Goal: Task Accomplishment & Management: Manage account settings

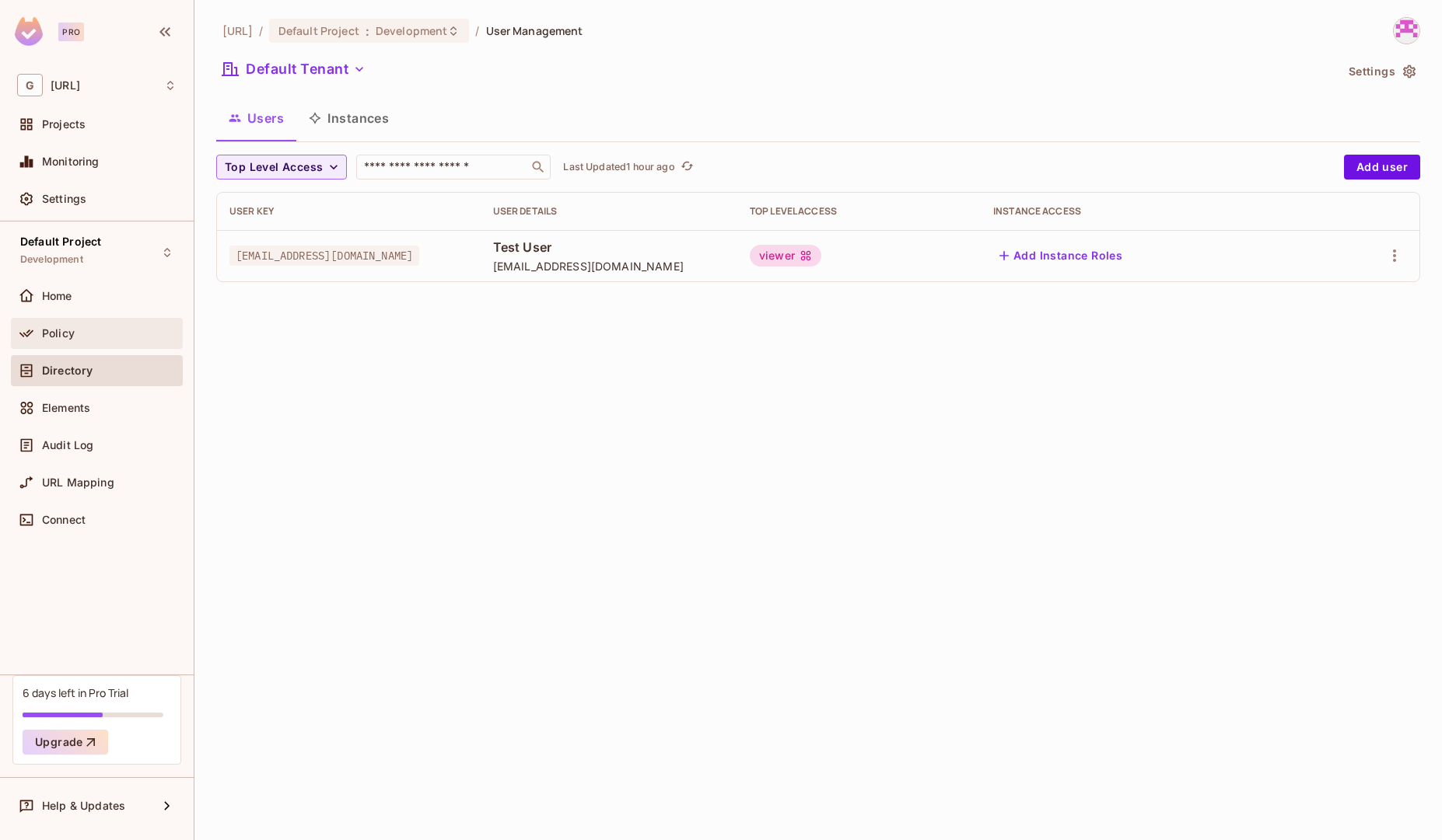
click at [56, 343] on div "Policy" at bounding box center [96, 334] width 172 height 31
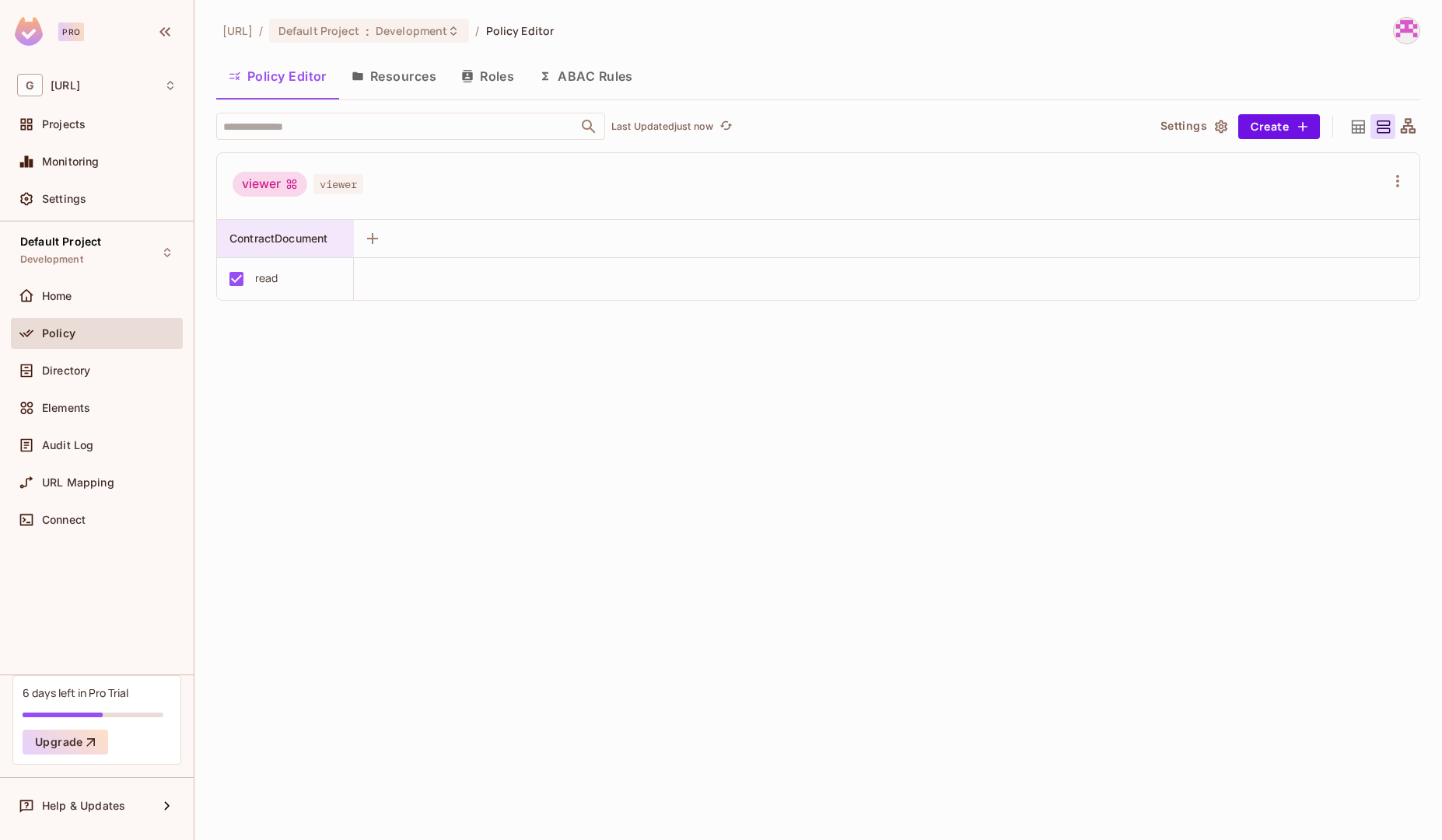
click at [287, 244] on span "ContractDocument" at bounding box center [278, 239] width 98 height 13
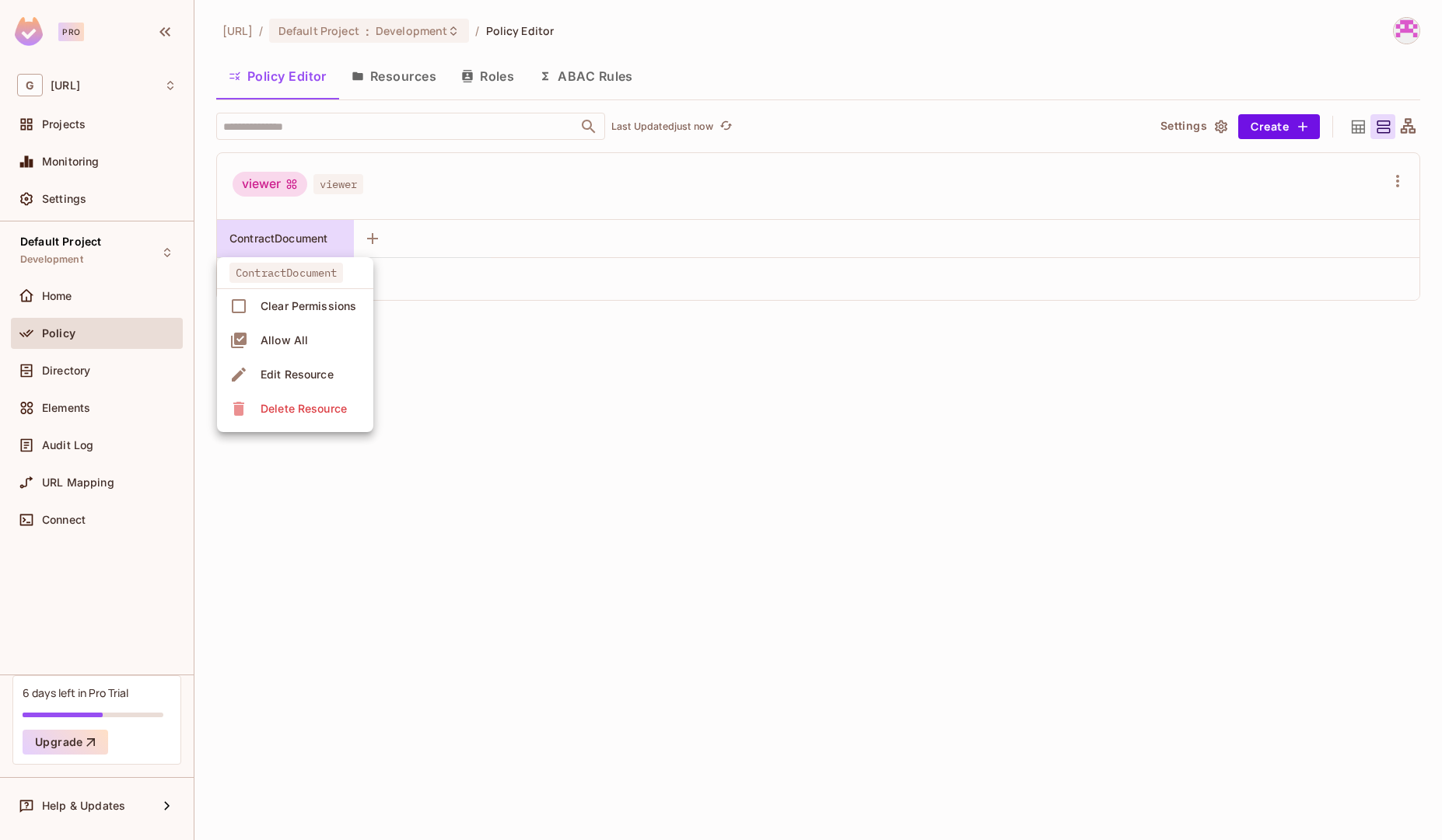
click at [448, 354] on div at bounding box center [721, 420] width 1442 height 840
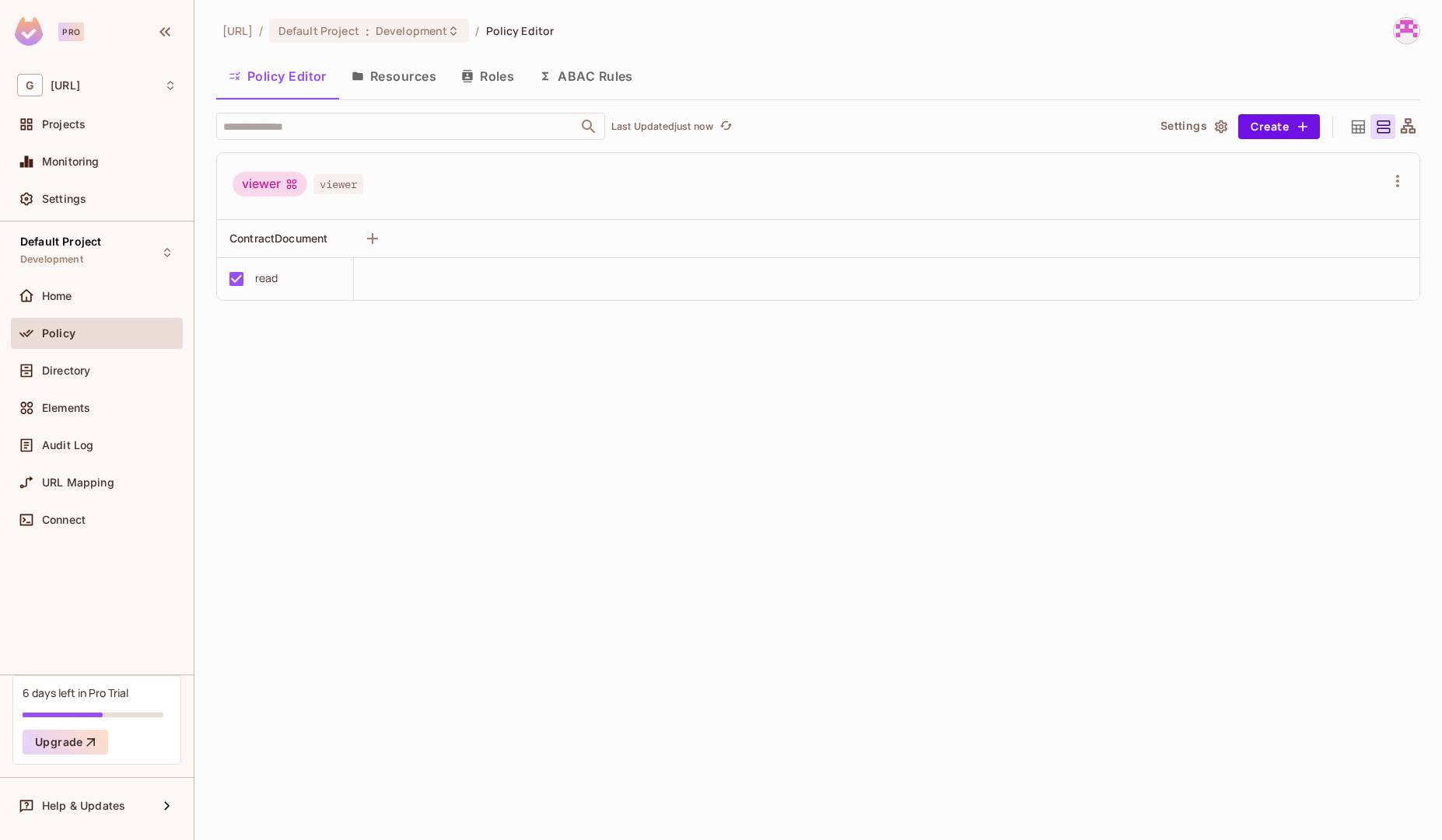
click at [402, 86] on button "Resources" at bounding box center [394, 76] width 109 height 39
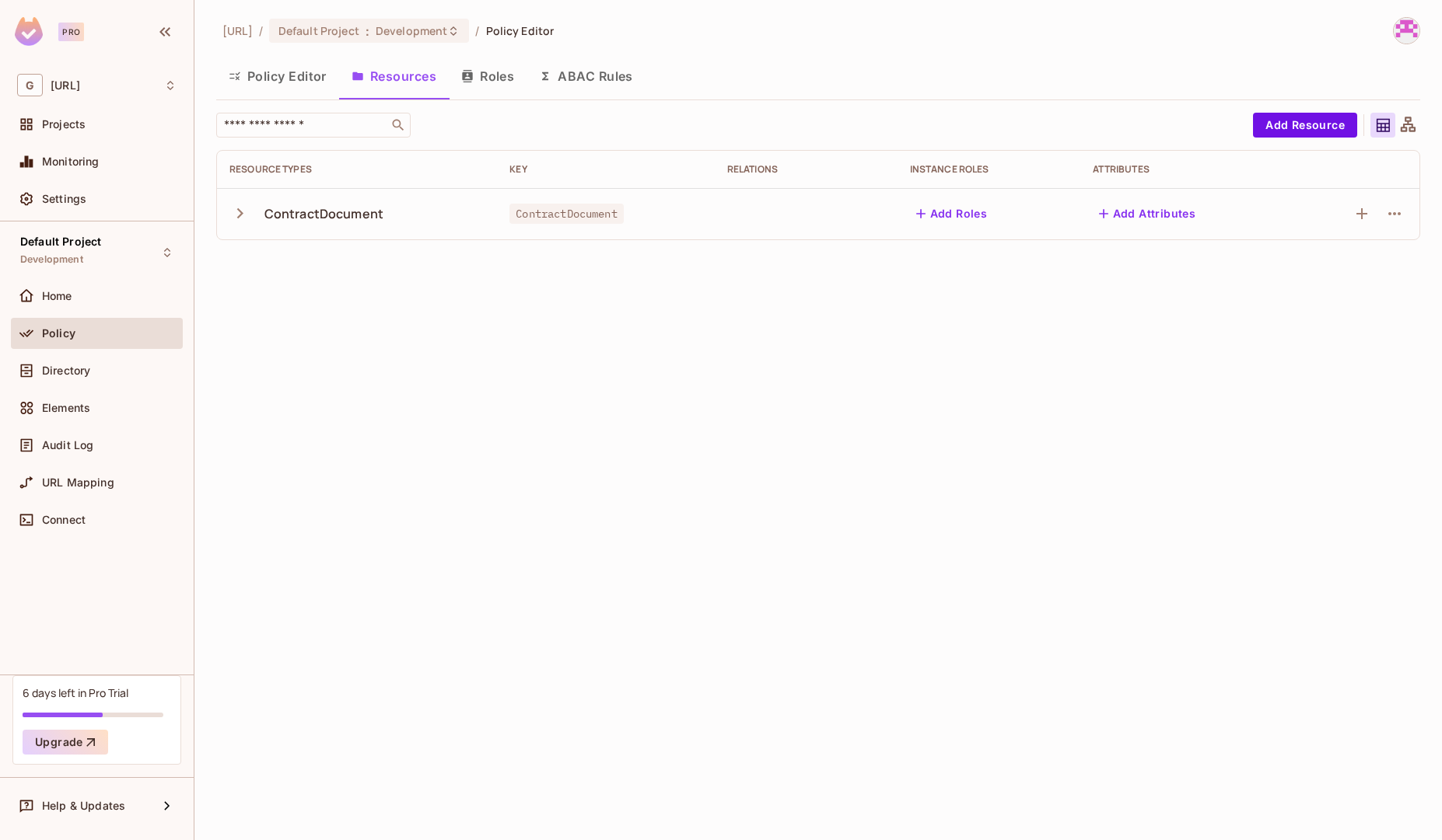
click at [335, 220] on div "ContractDocument" at bounding box center [323, 214] width 119 height 17
copy div "ContractDocument"
click at [77, 378] on div "Directory" at bounding box center [97, 371] width 160 height 19
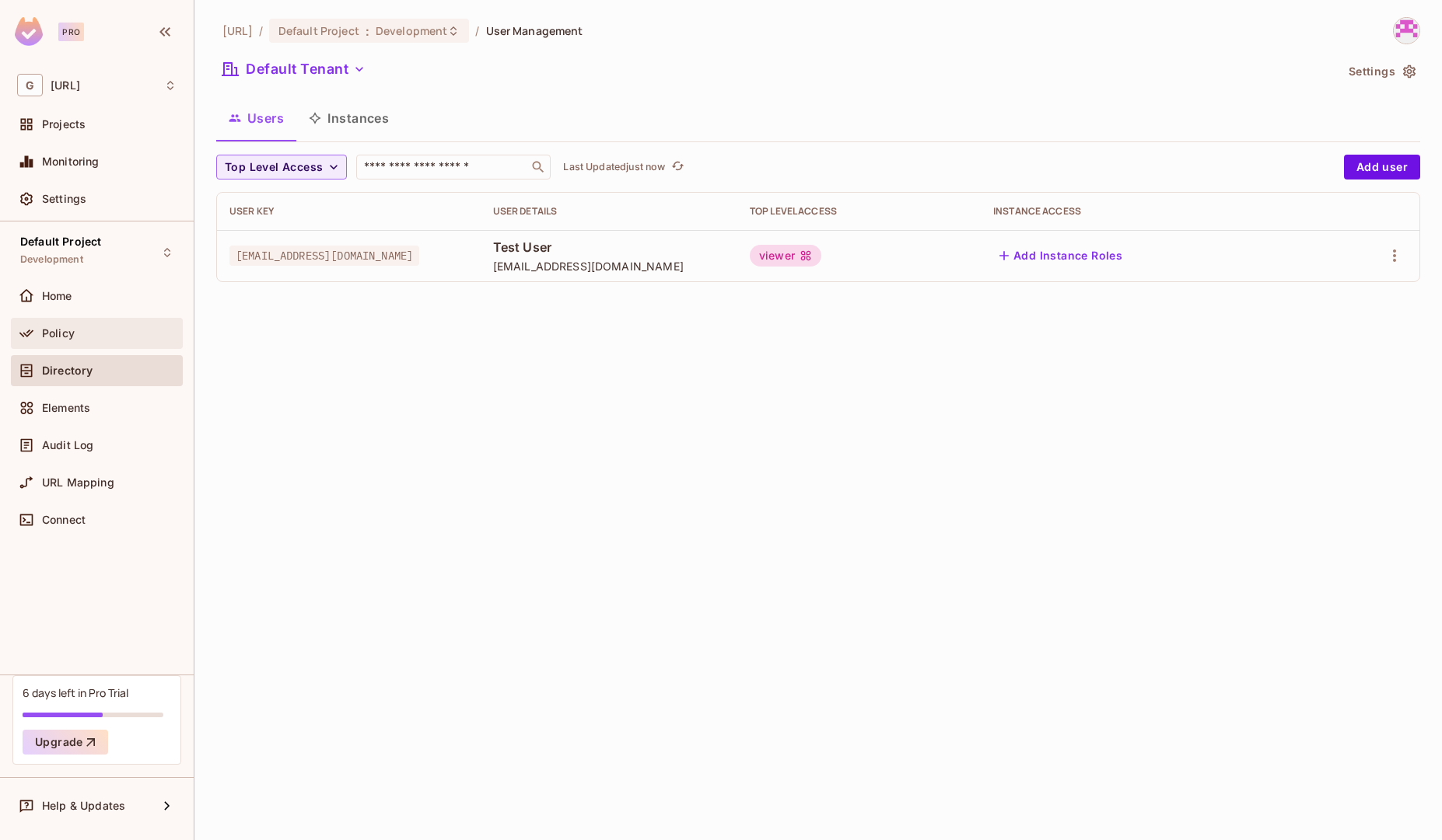
click at [58, 341] on div "Policy" at bounding box center [97, 334] width 160 height 19
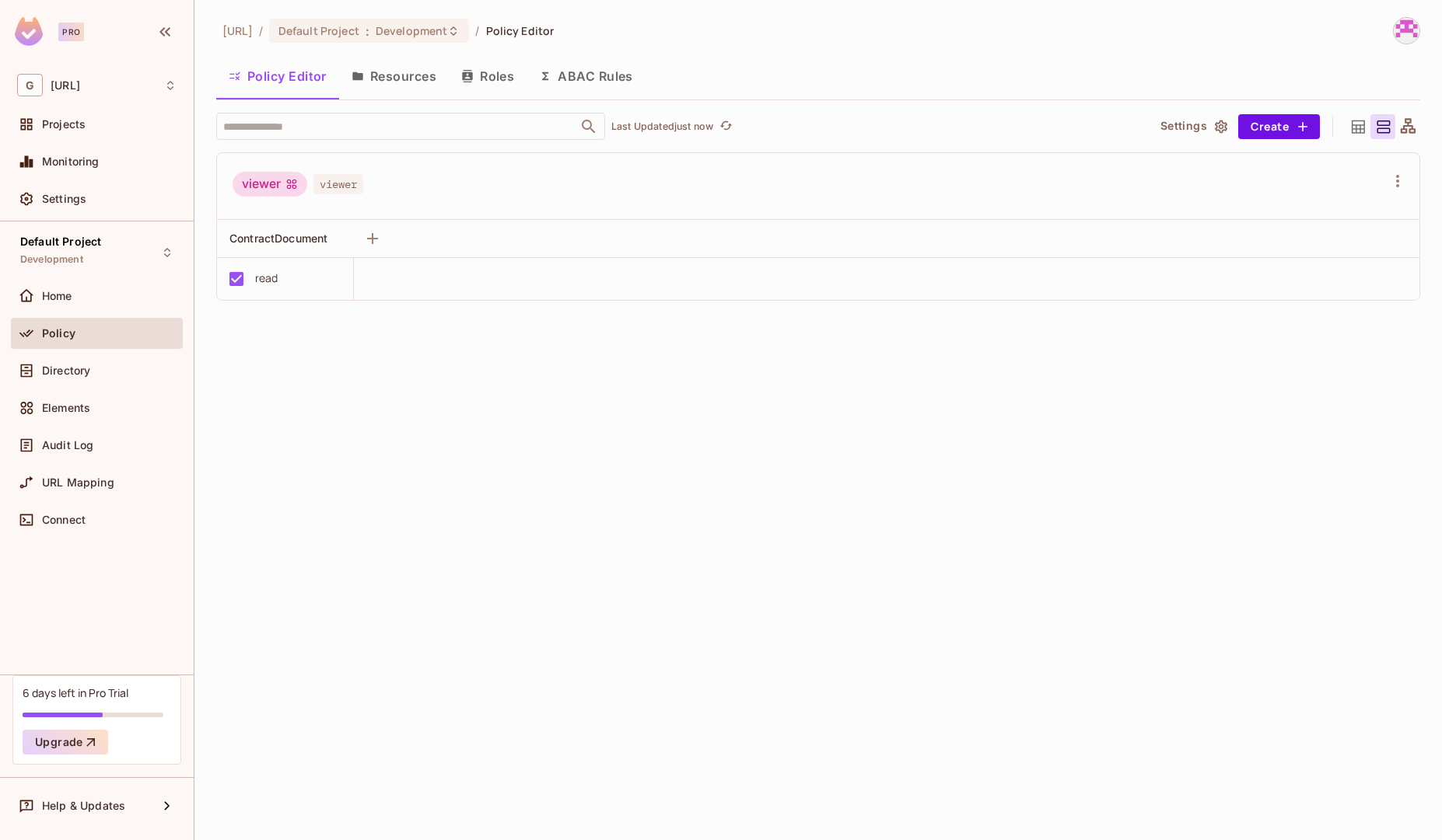
click at [407, 84] on button "Resources" at bounding box center [394, 76] width 109 height 39
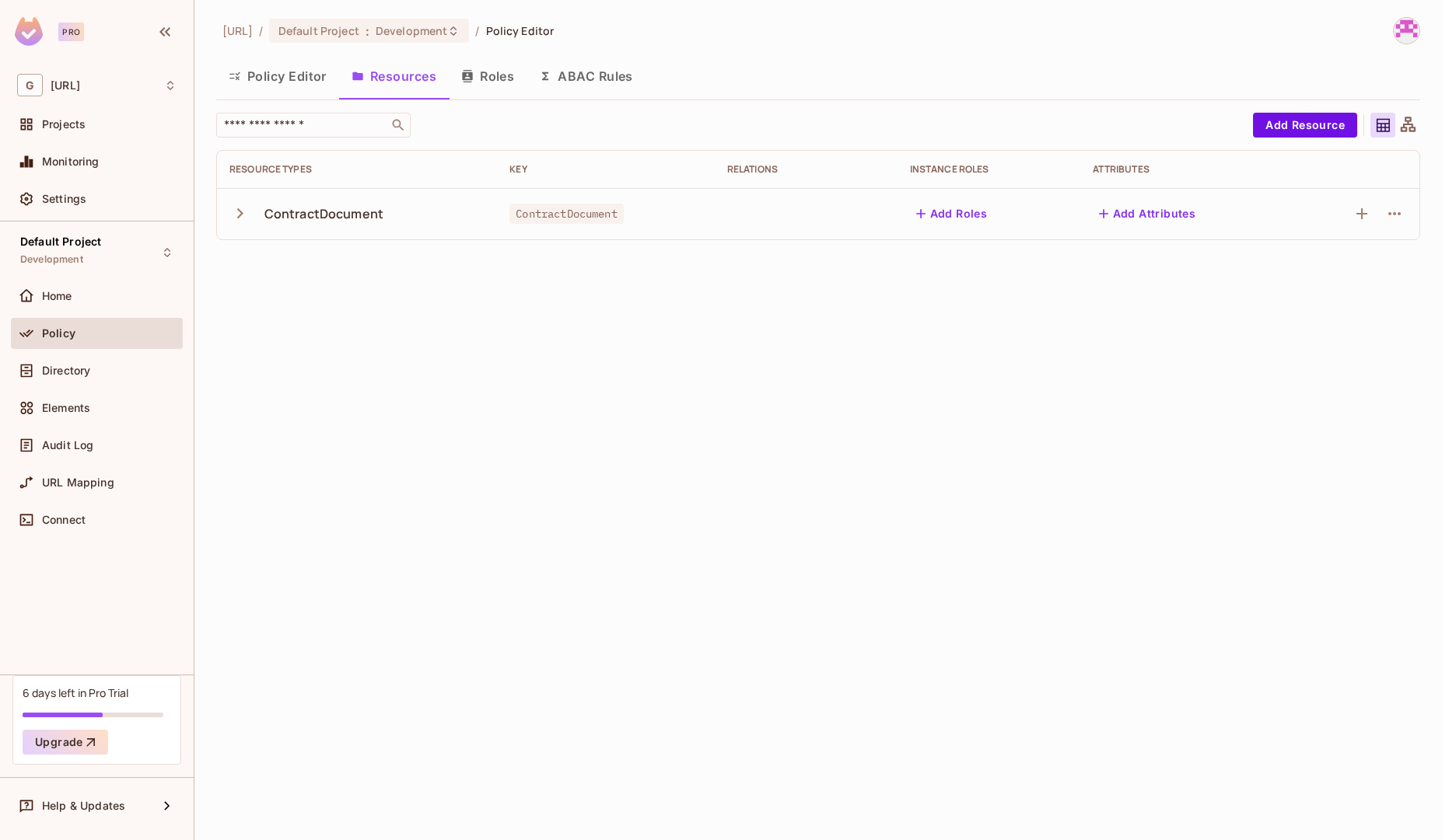
click at [488, 87] on button "Roles" at bounding box center [488, 76] width 78 height 39
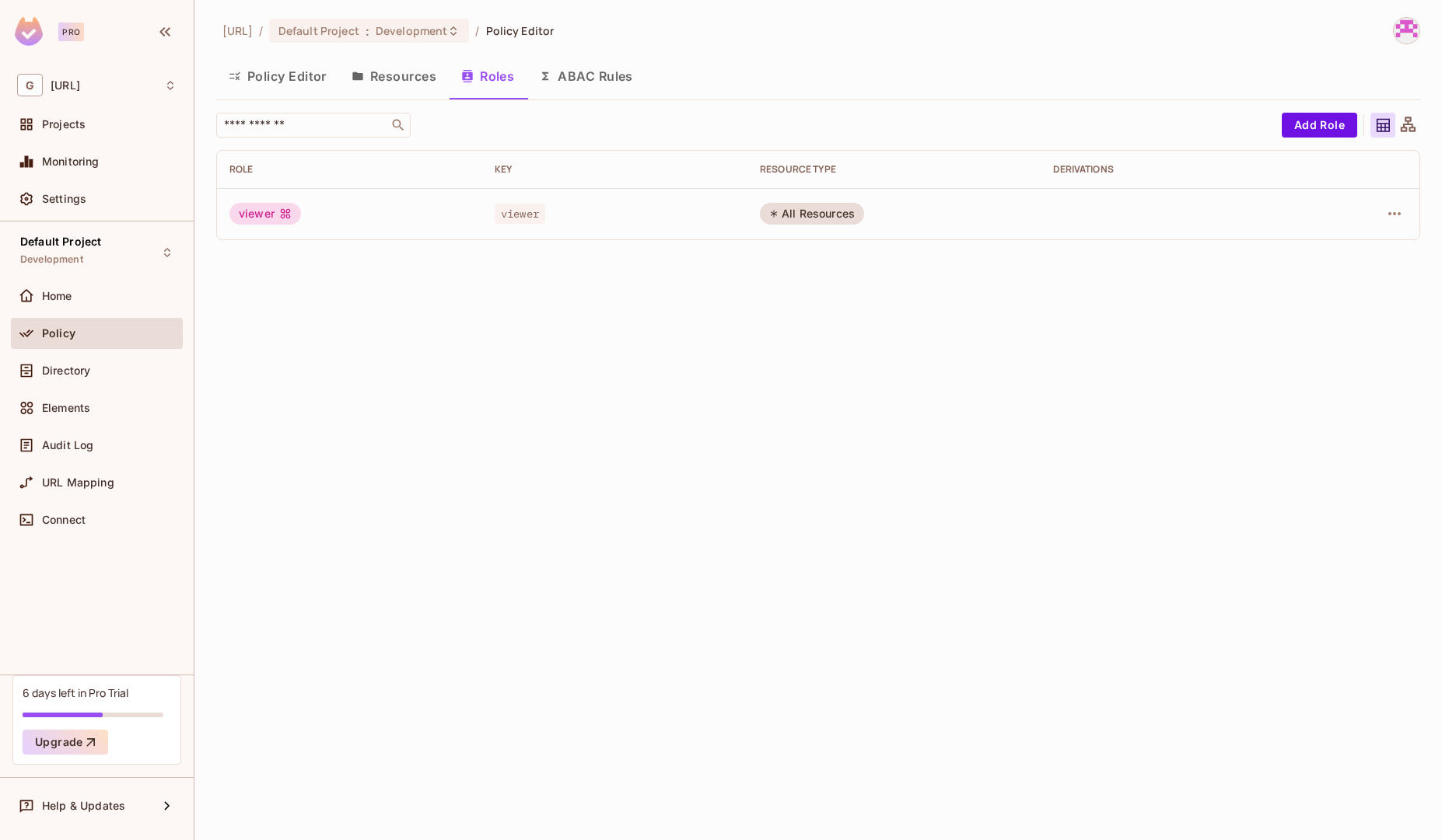
click at [314, 73] on button "Policy Editor" at bounding box center [277, 76] width 123 height 39
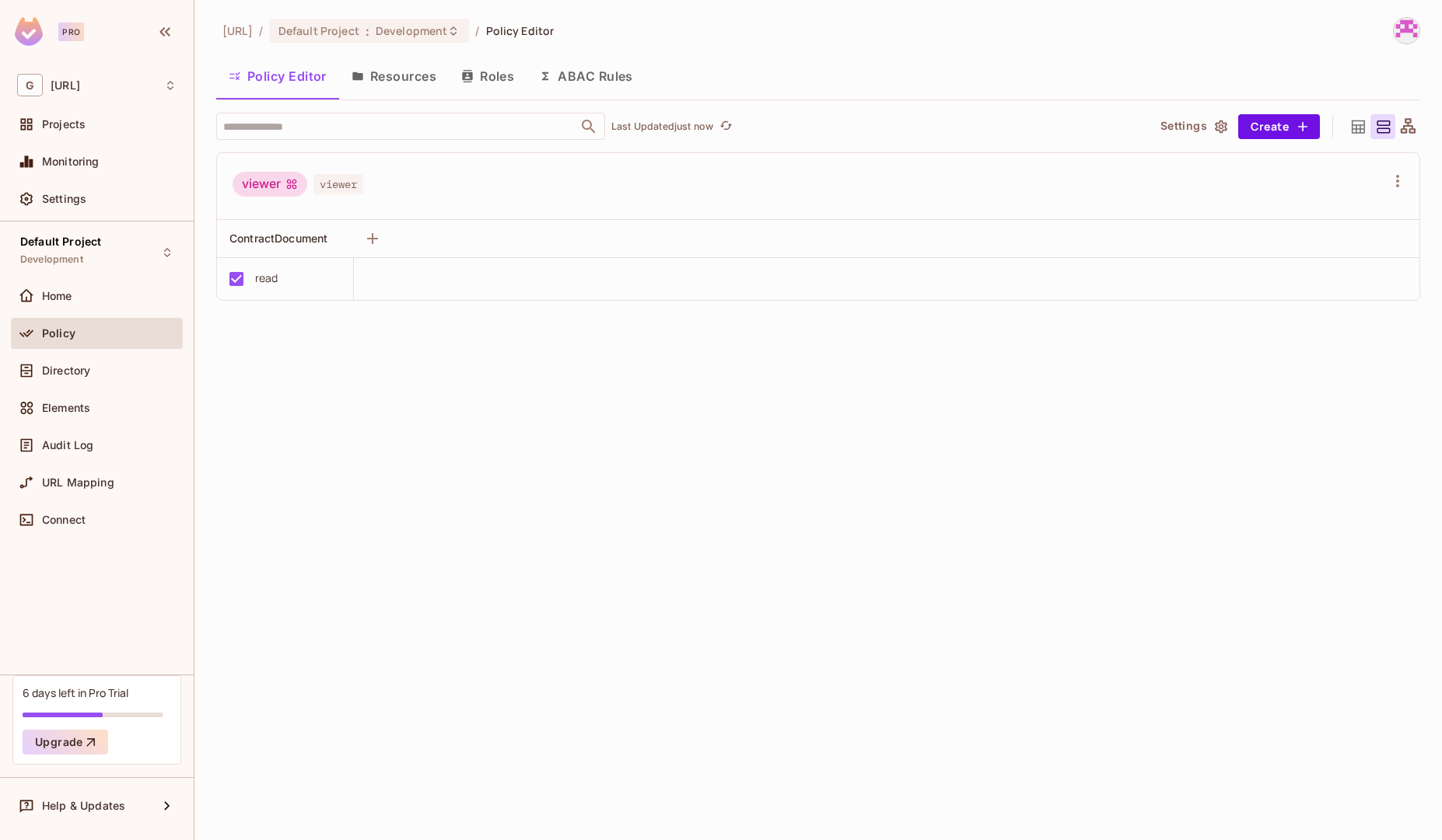
click at [392, 81] on button "Resources" at bounding box center [394, 76] width 109 height 39
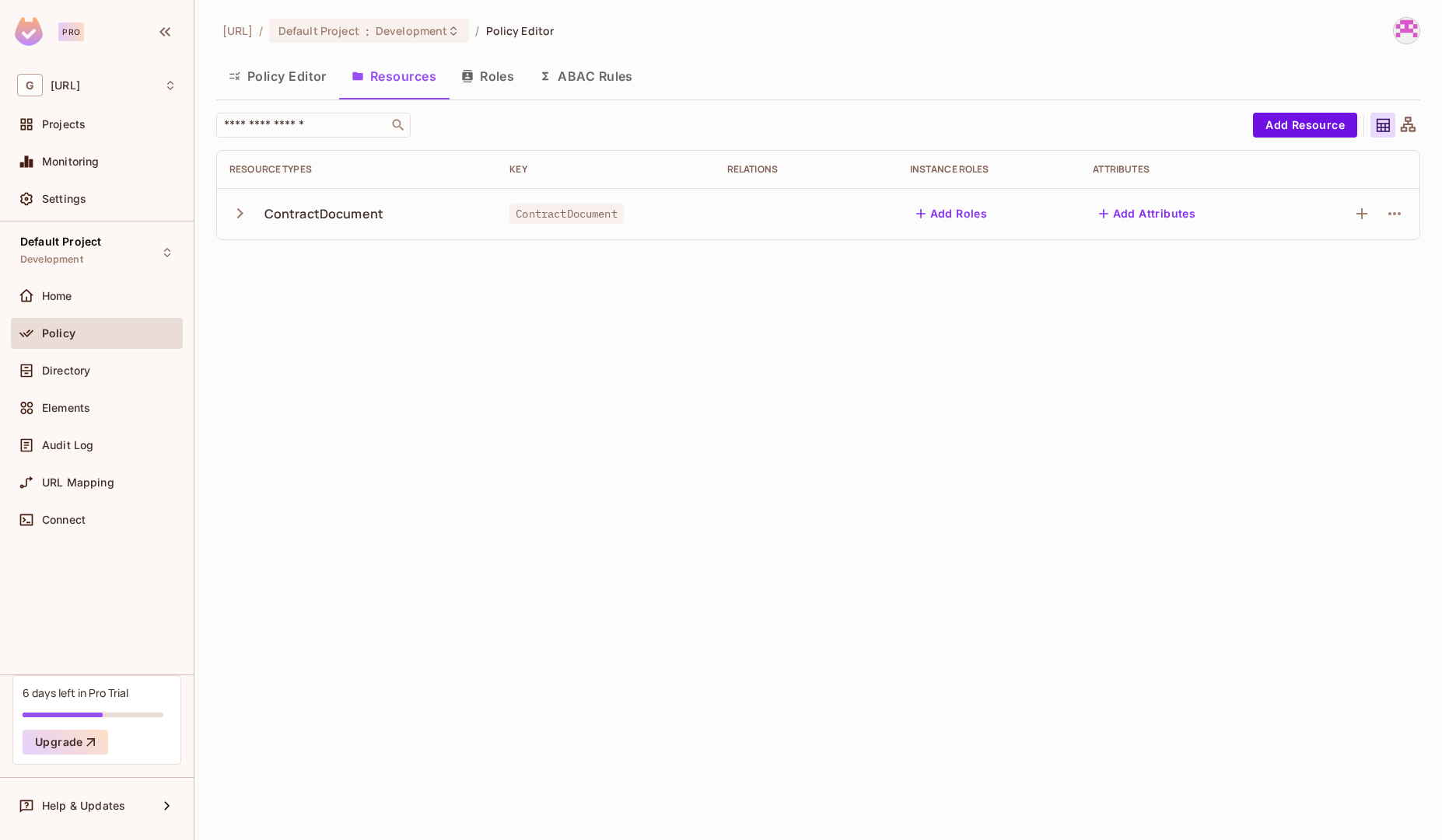
click at [955, 220] on button "Add Roles" at bounding box center [952, 214] width 84 height 25
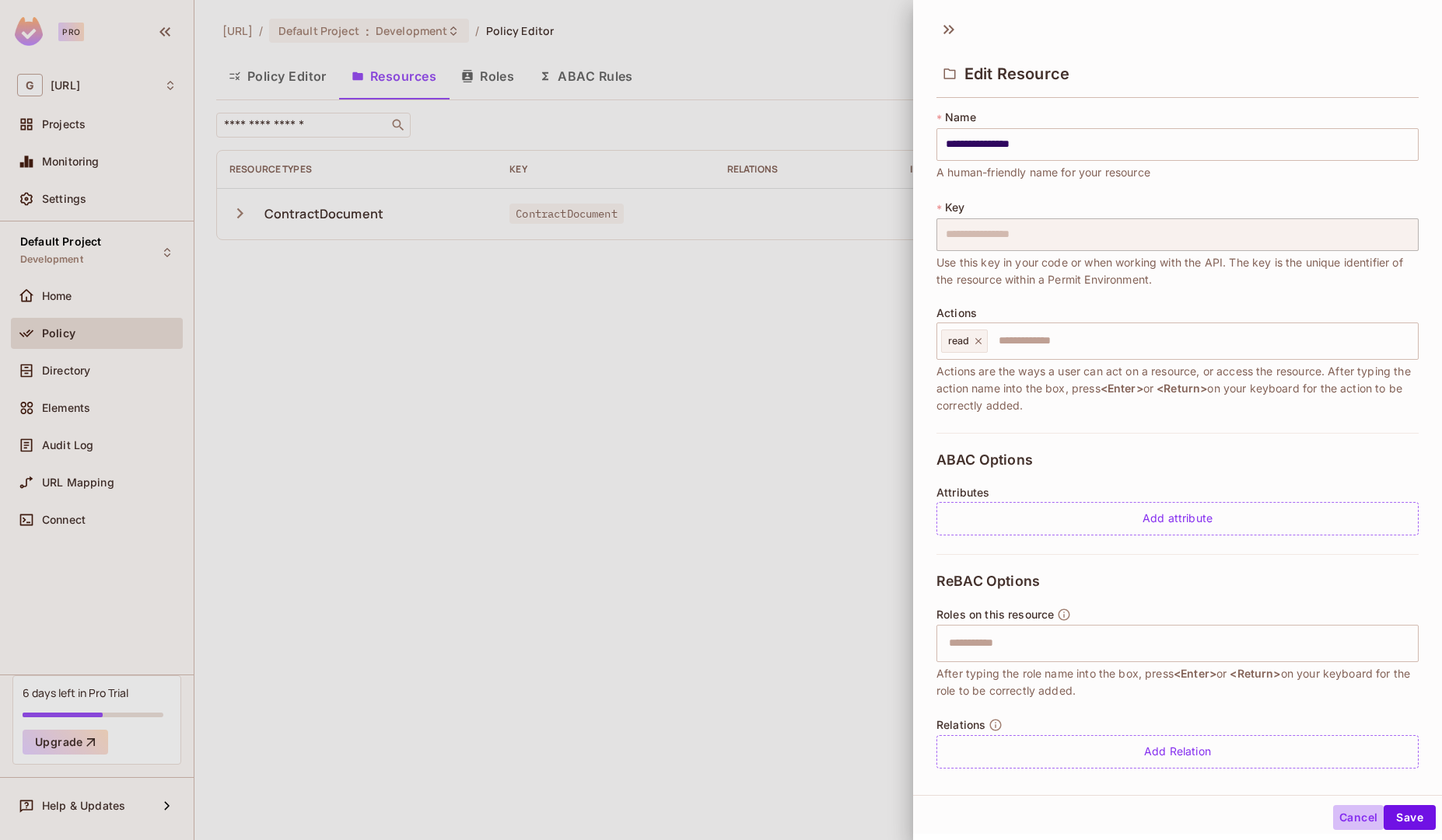
click at [1336, 811] on button "Cancel" at bounding box center [1357, 818] width 50 height 25
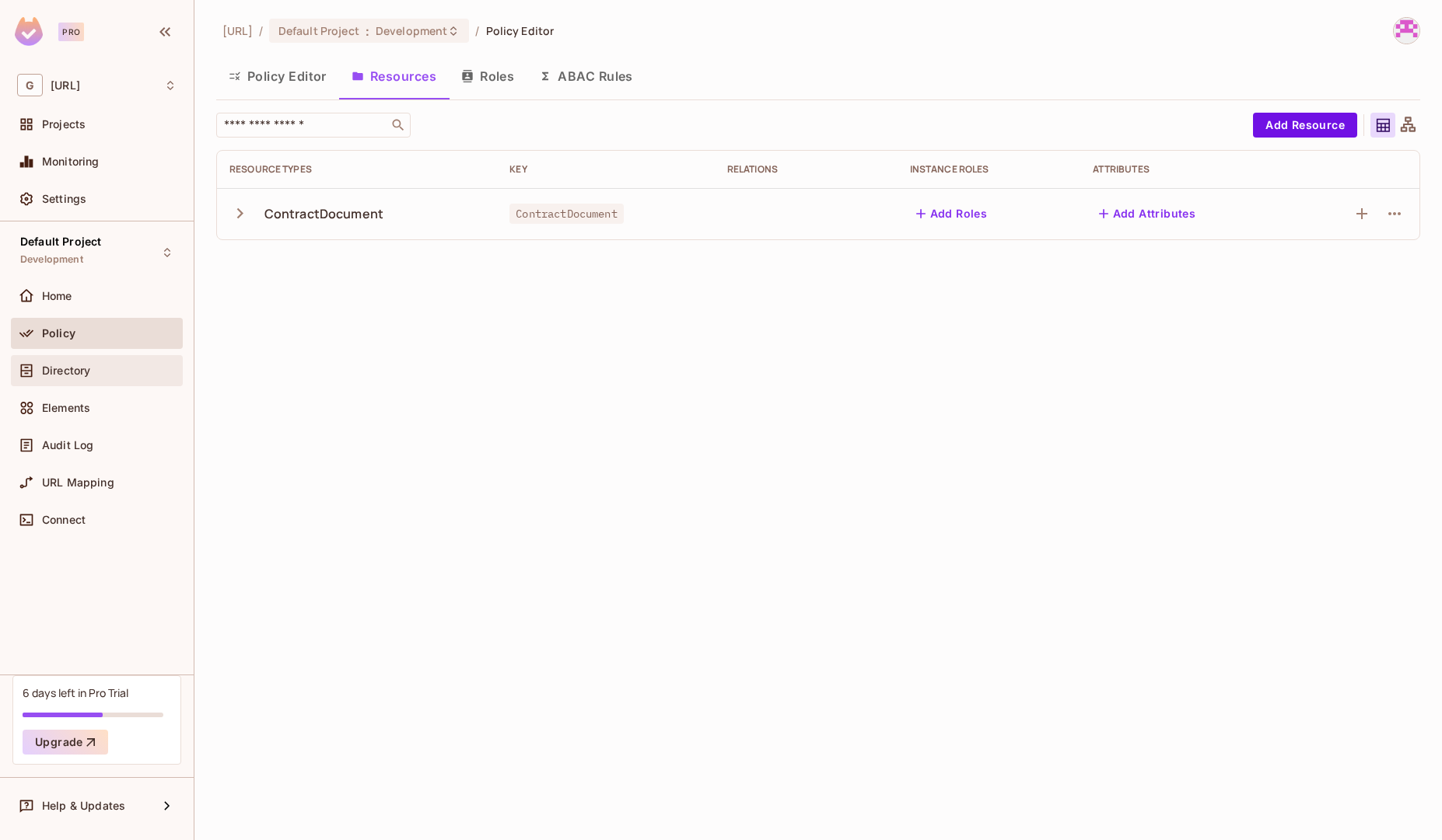
click at [94, 371] on div "Directory" at bounding box center [109, 371] width 135 height 12
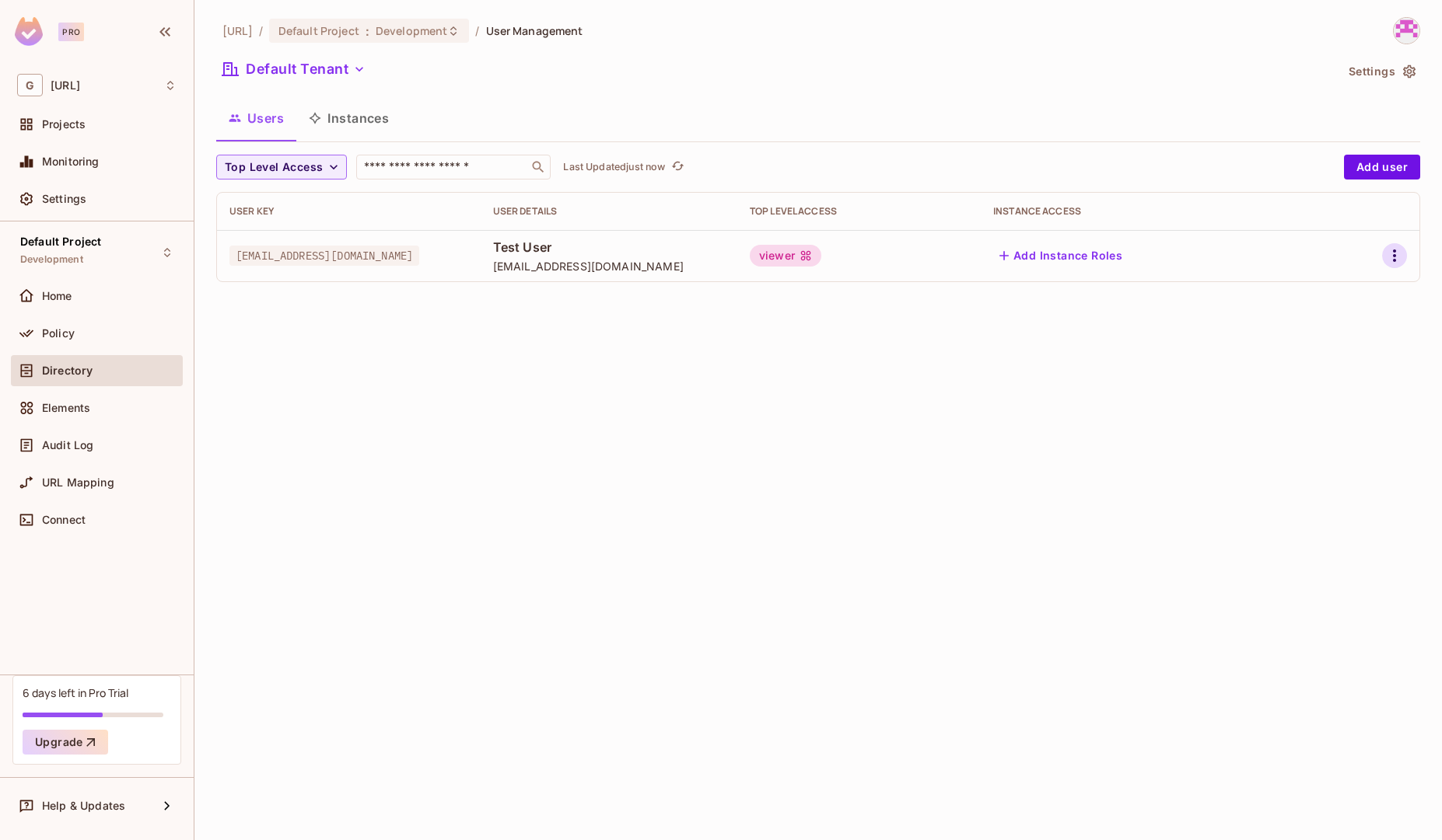
click at [1389, 254] on icon "button" at bounding box center [1394, 256] width 19 height 19
click at [1340, 294] on li "Edit" at bounding box center [1327, 292] width 138 height 34
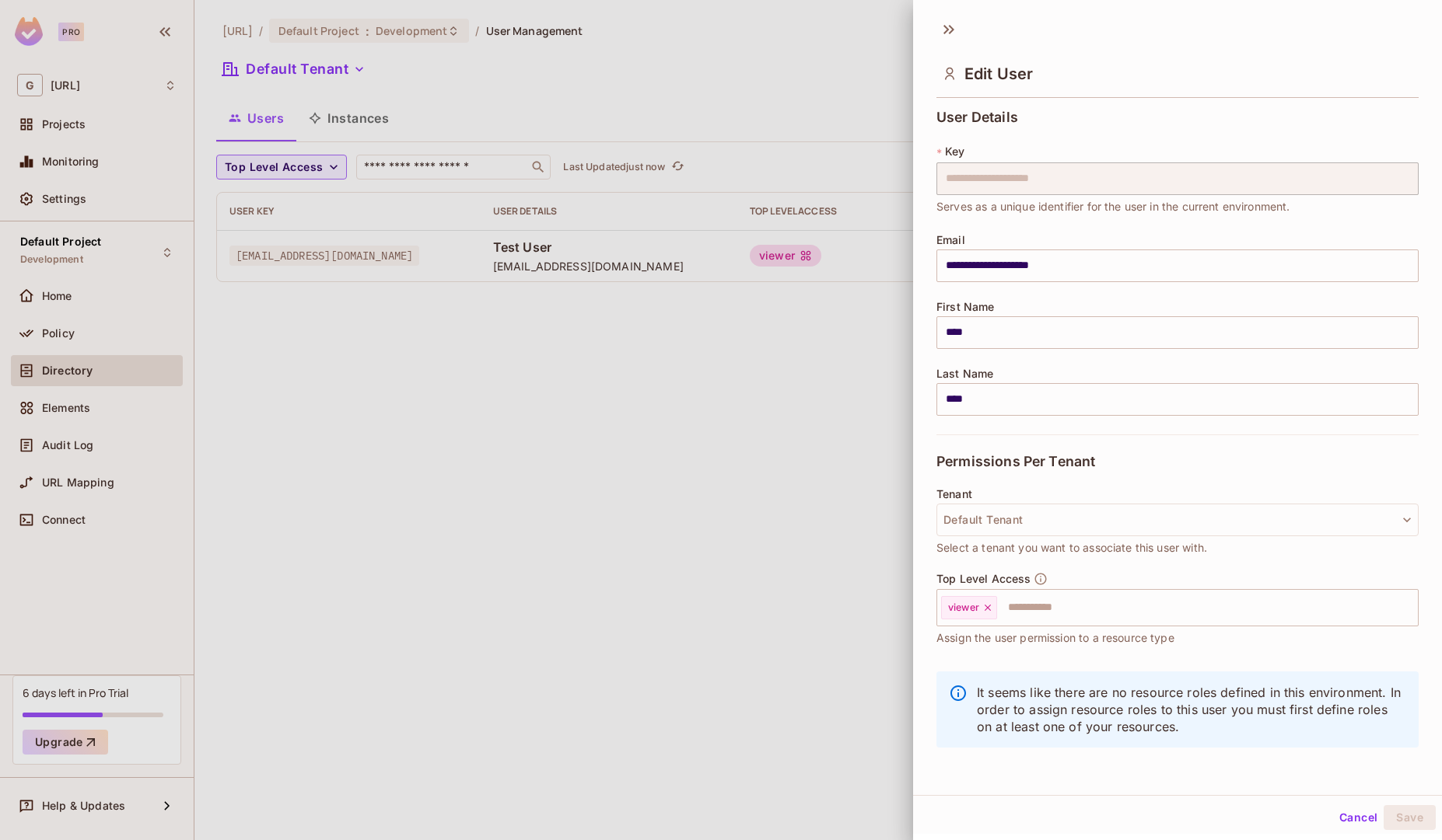
scroll to position [2, 0]
click at [1345, 818] on button "Cancel" at bounding box center [1357, 815] width 50 height 25
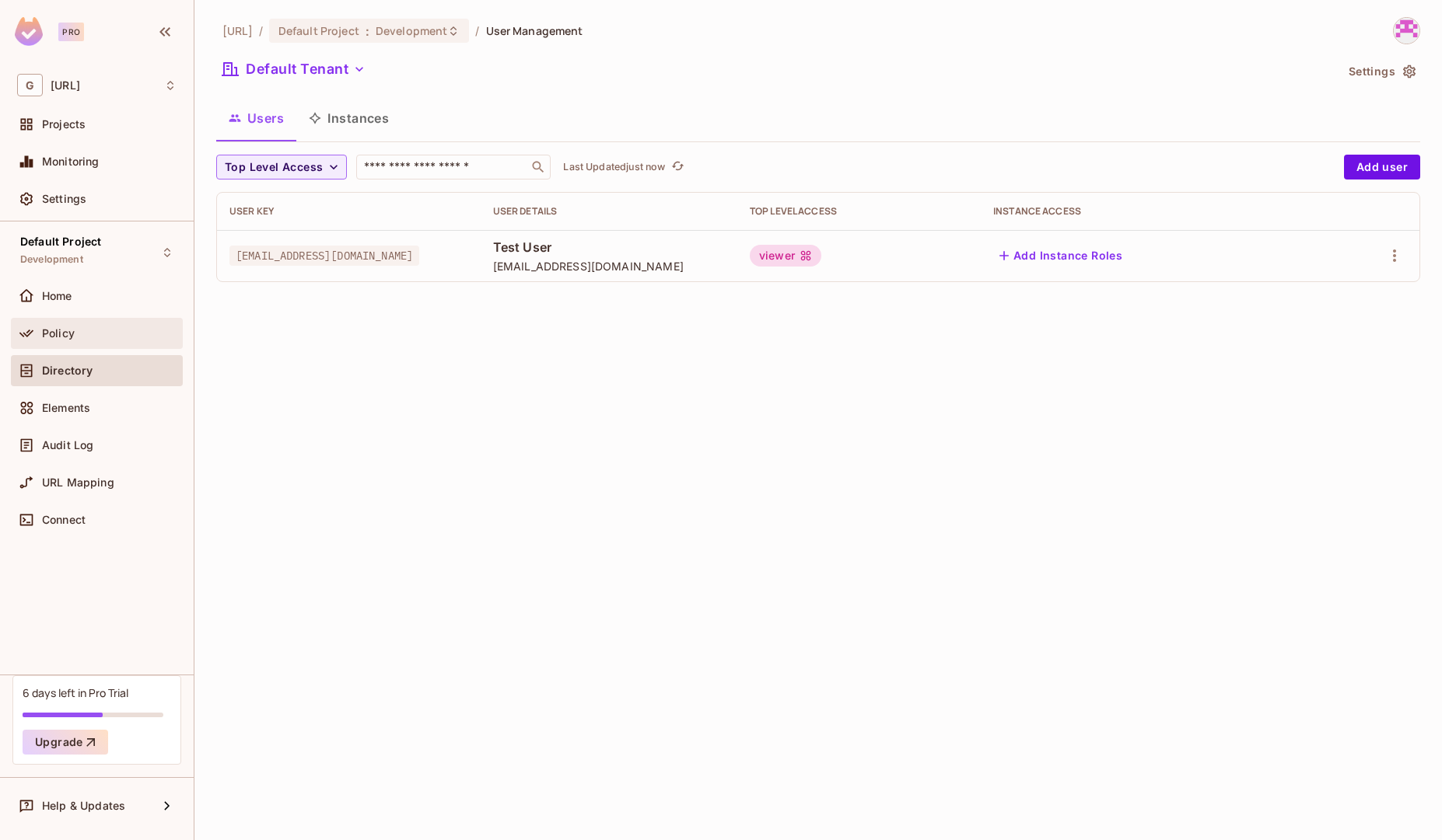
click at [99, 344] on div "Policy" at bounding box center [96, 334] width 172 height 31
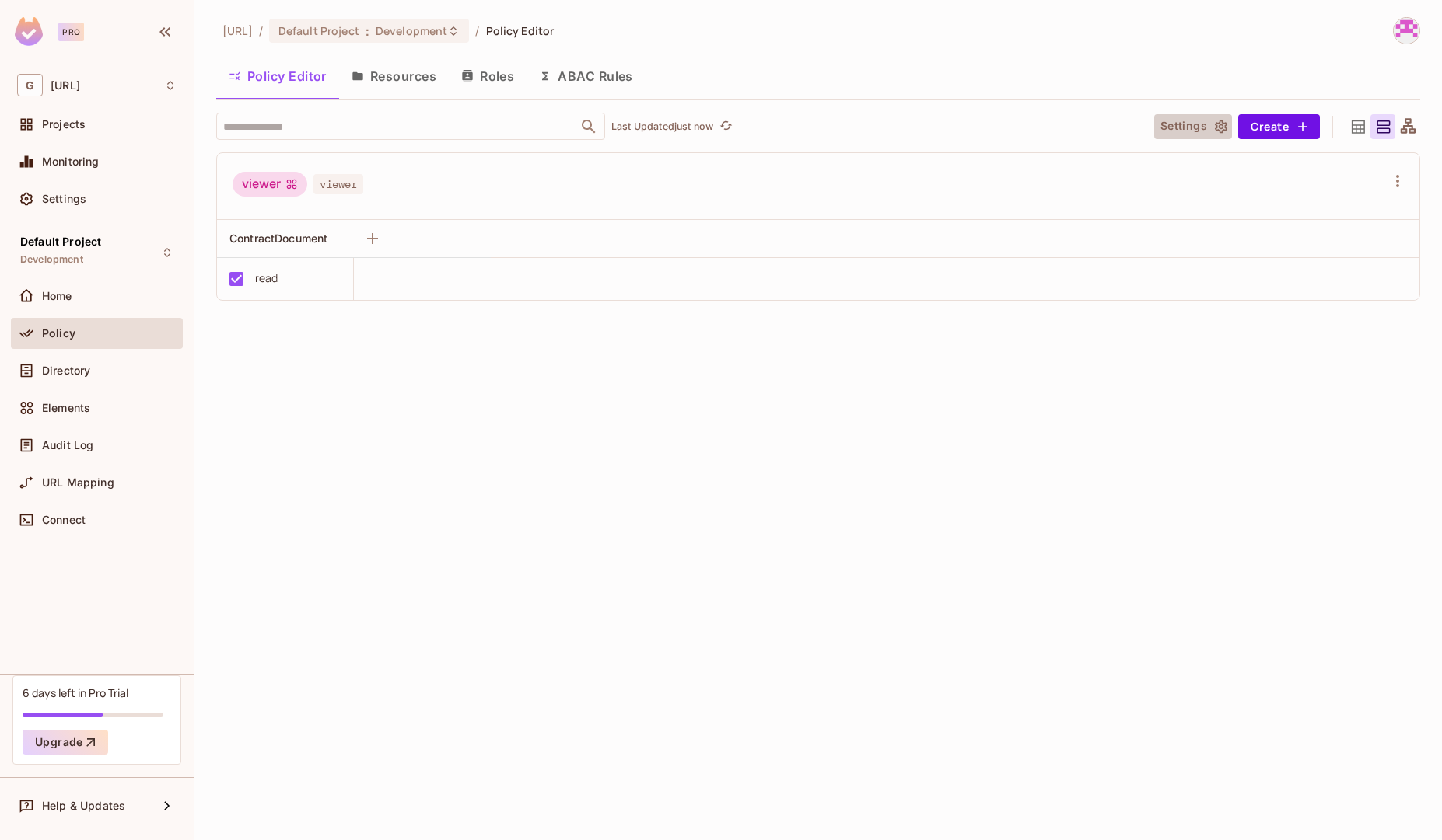
click at [1202, 135] on button "Settings" at bounding box center [1193, 126] width 78 height 25
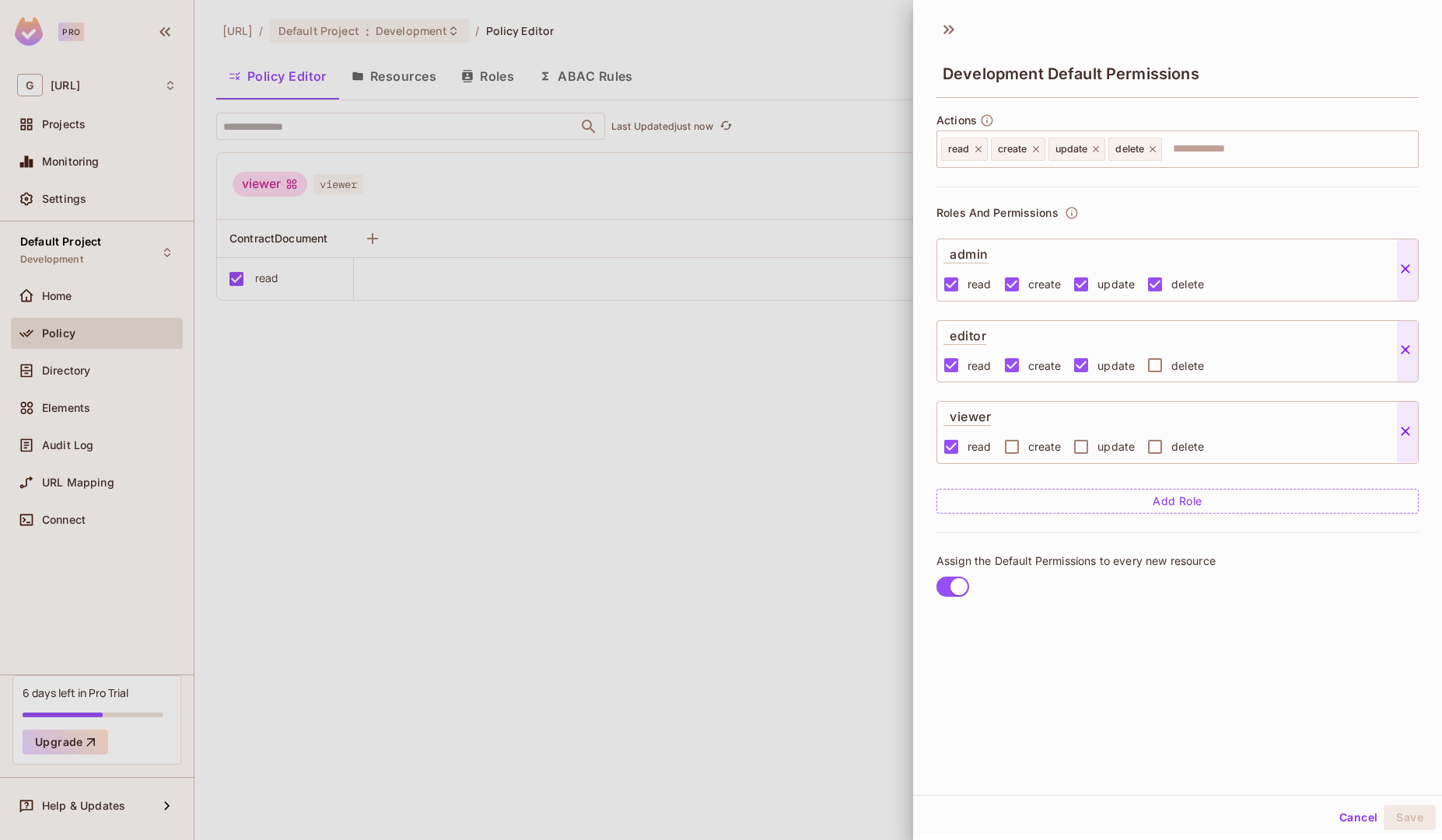
click at [724, 509] on div at bounding box center [721, 420] width 1442 height 840
